Goal: Find specific page/section: Find specific page/section

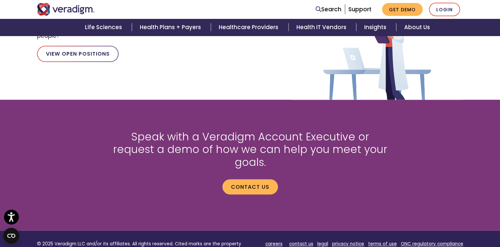
scroll to position [934, 0]
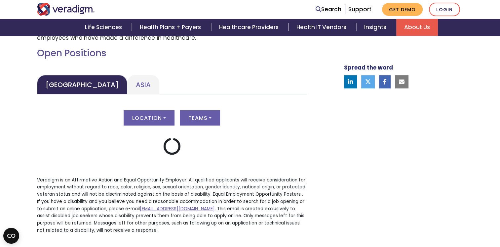
scroll to position [290, 0]
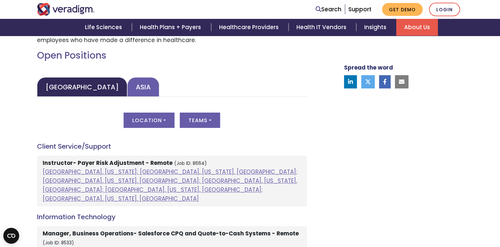
click at [127, 86] on link "Asia" at bounding box center [143, 87] width 32 height 20
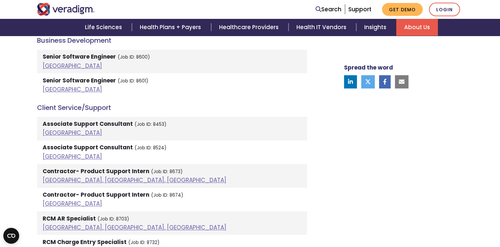
scroll to position [463, 0]
click at [48, 203] on link "India" at bounding box center [73, 203] width 60 height 8
click at [47, 156] on link "India" at bounding box center [73, 156] width 60 height 8
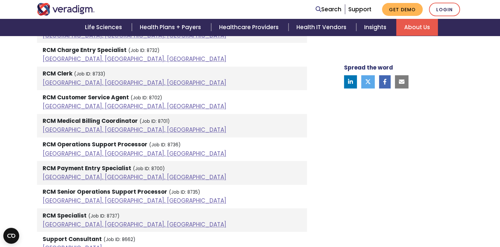
scroll to position [655, 0]
click at [99, 105] on link "Pune, Maharashtra, India" at bounding box center [135, 106] width 184 height 8
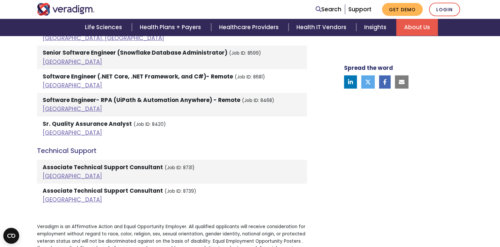
scroll to position [1490, 0]
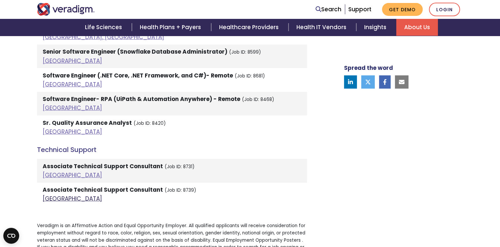
click at [47, 195] on link "India" at bounding box center [73, 199] width 60 height 8
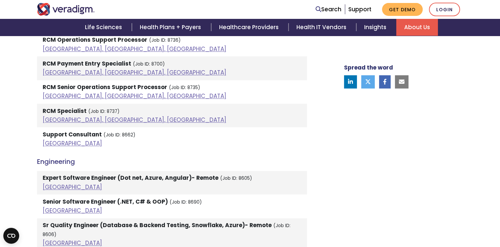
scroll to position [759, 0]
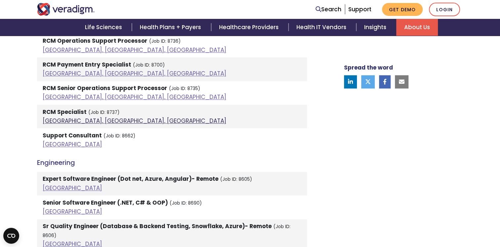
click at [69, 122] on link "Pune, Maharashtra, India" at bounding box center [135, 121] width 184 height 8
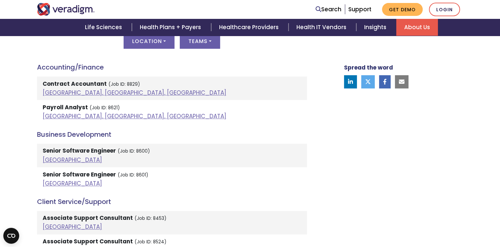
scroll to position [352, 0]
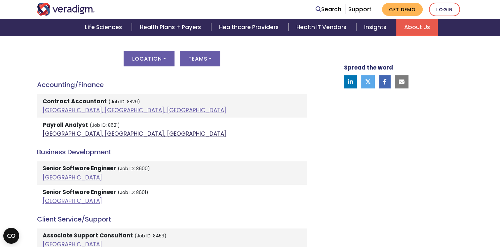
click at [70, 133] on link "Pune, Maharashtra, India" at bounding box center [135, 134] width 184 height 8
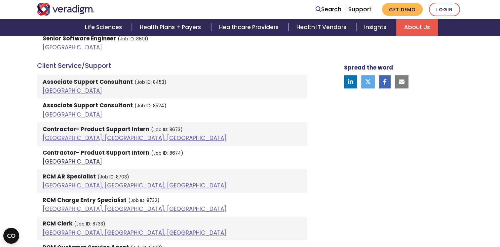
click at [48, 164] on link "India" at bounding box center [73, 161] width 60 height 8
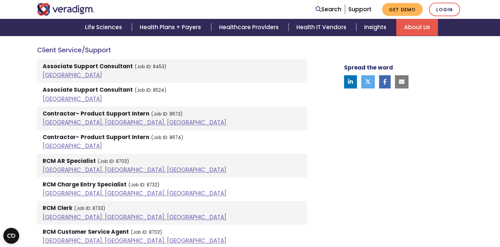
scroll to position [518, 0]
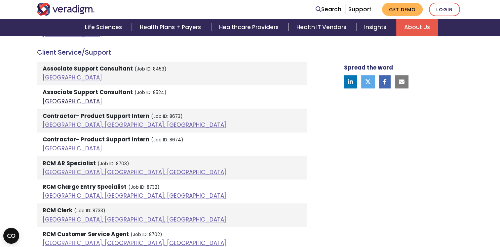
click at [50, 103] on link "India" at bounding box center [73, 101] width 60 height 8
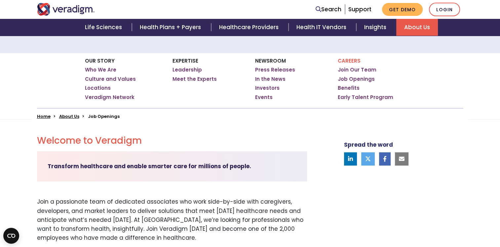
scroll to position [0, 0]
